Goal: Find specific page/section

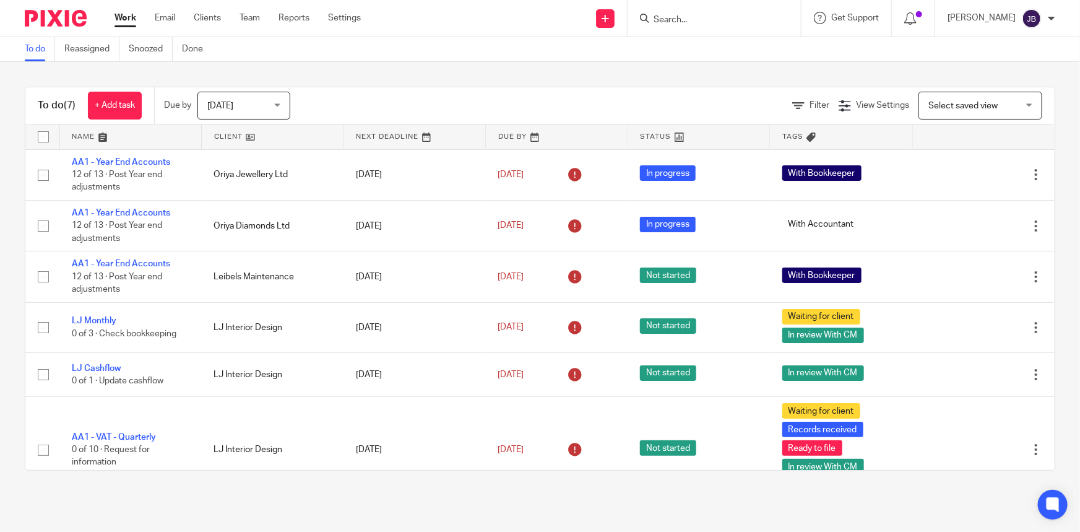
click at [707, 24] on input "Search" at bounding box center [707, 20] width 111 height 11
type input "[PERSON_NAME]"
click button "submit" at bounding box center [0, 0] width 0 height 0
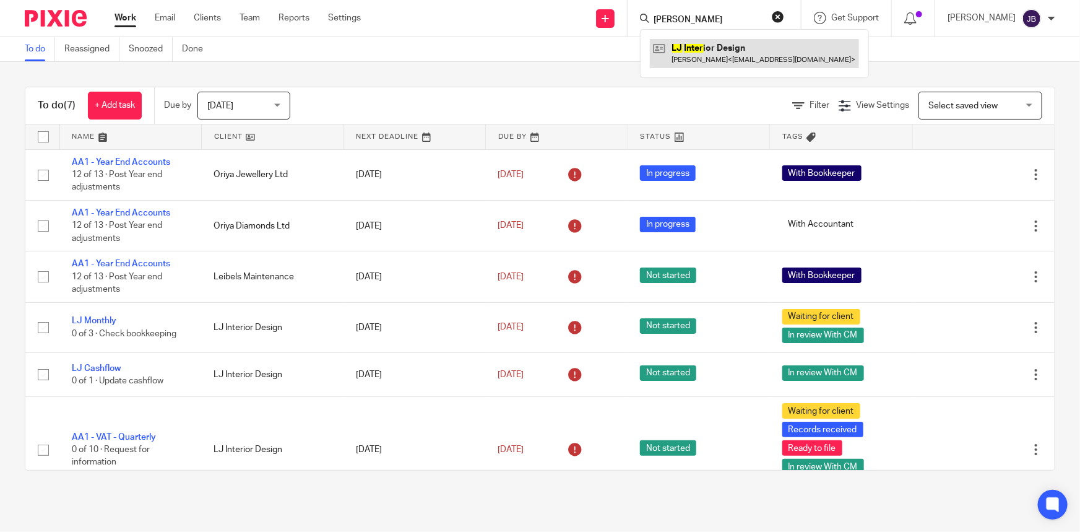
click at [755, 56] on link at bounding box center [754, 53] width 209 height 28
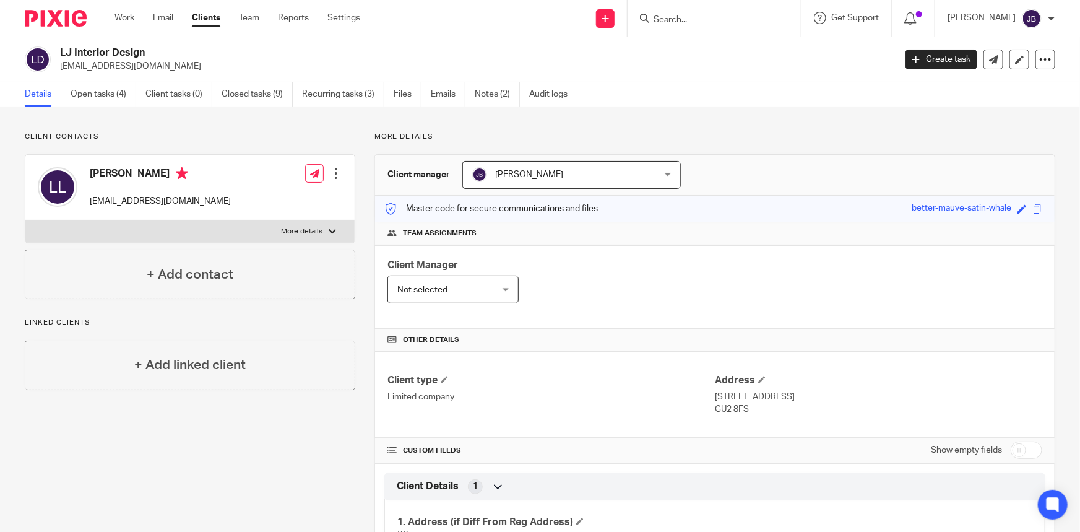
click at [498, 98] on link "Notes (2)" at bounding box center [497, 94] width 45 height 24
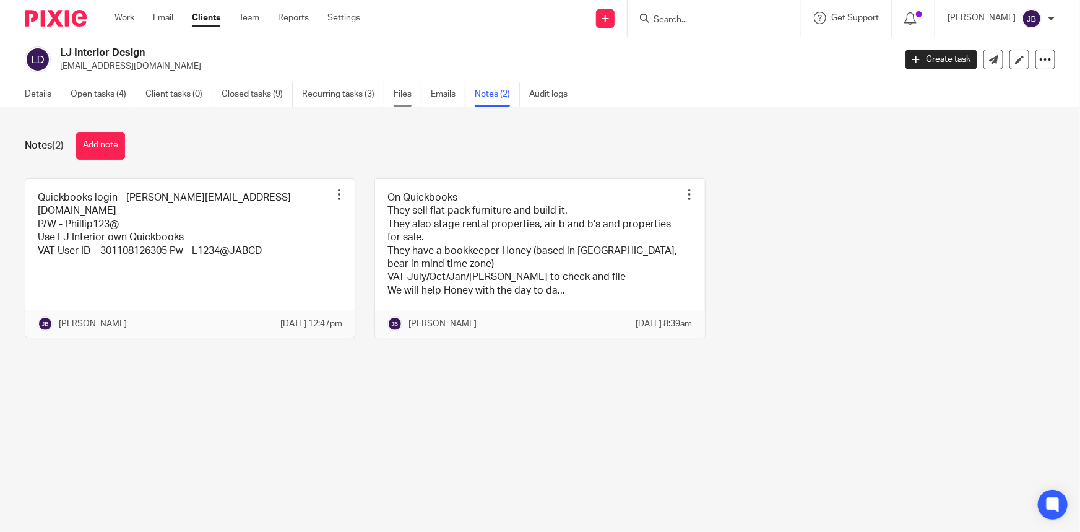
click at [402, 100] on link "Files" at bounding box center [408, 94] width 28 height 24
